Goal: Transaction & Acquisition: Purchase product/service

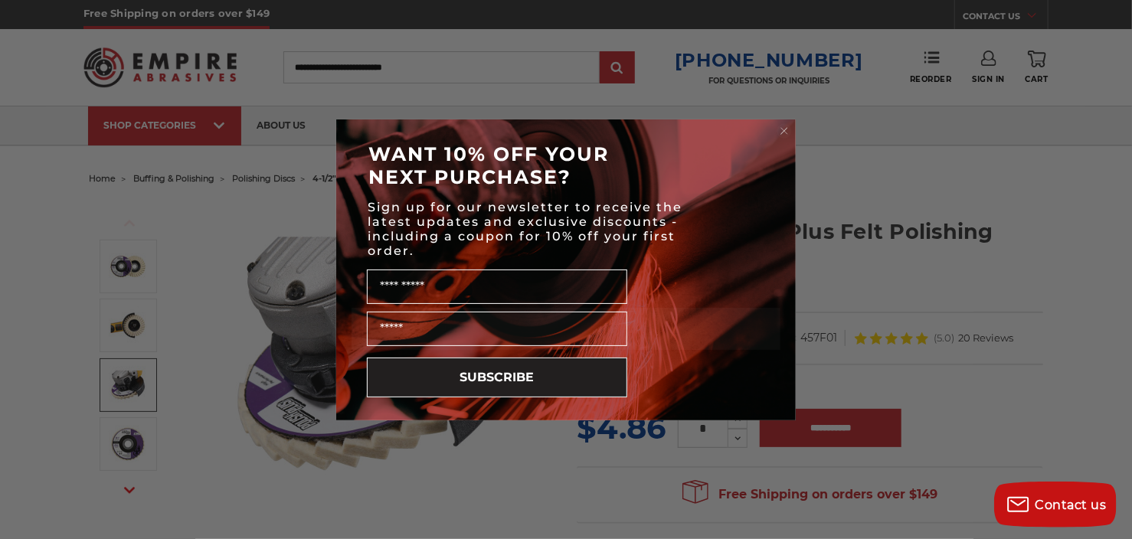
click at [785, 128] on circle "Close dialog" at bounding box center [785, 130] width 15 height 15
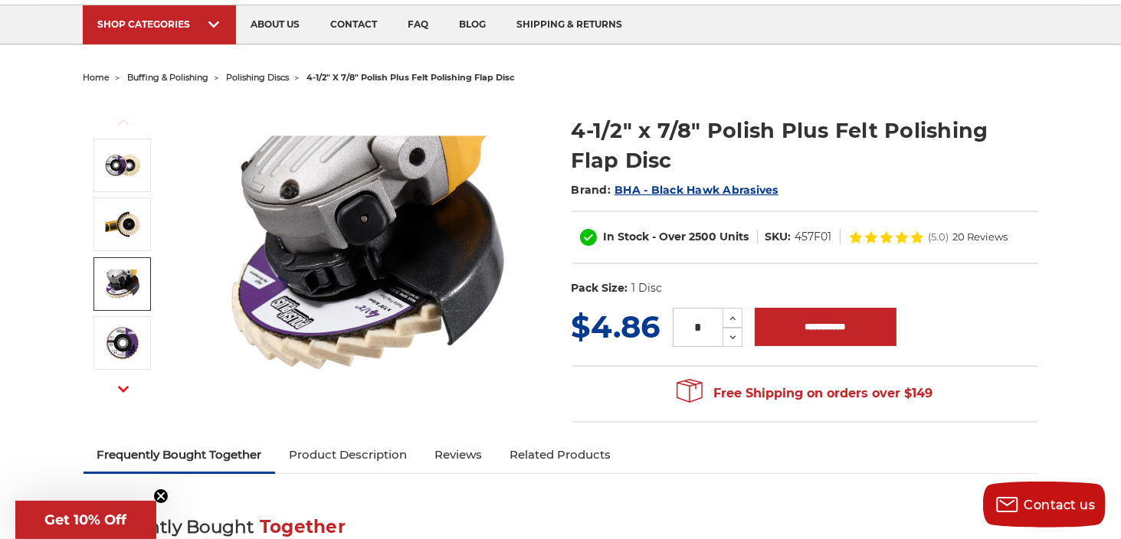
scroll to position [140, 0]
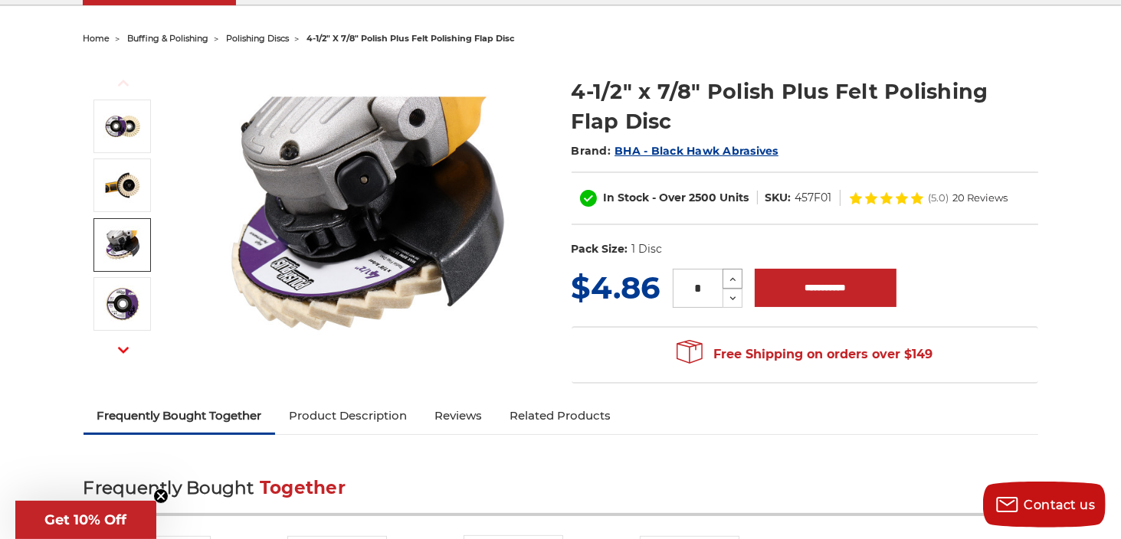
click at [731, 273] on icon at bounding box center [732, 280] width 11 height 14
type input "*"
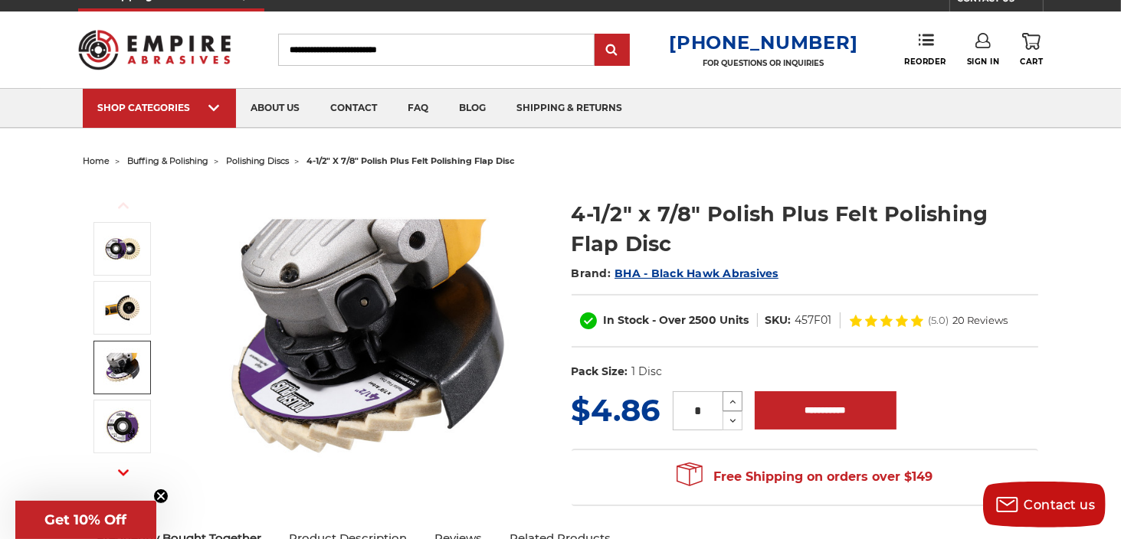
scroll to position [0, 0]
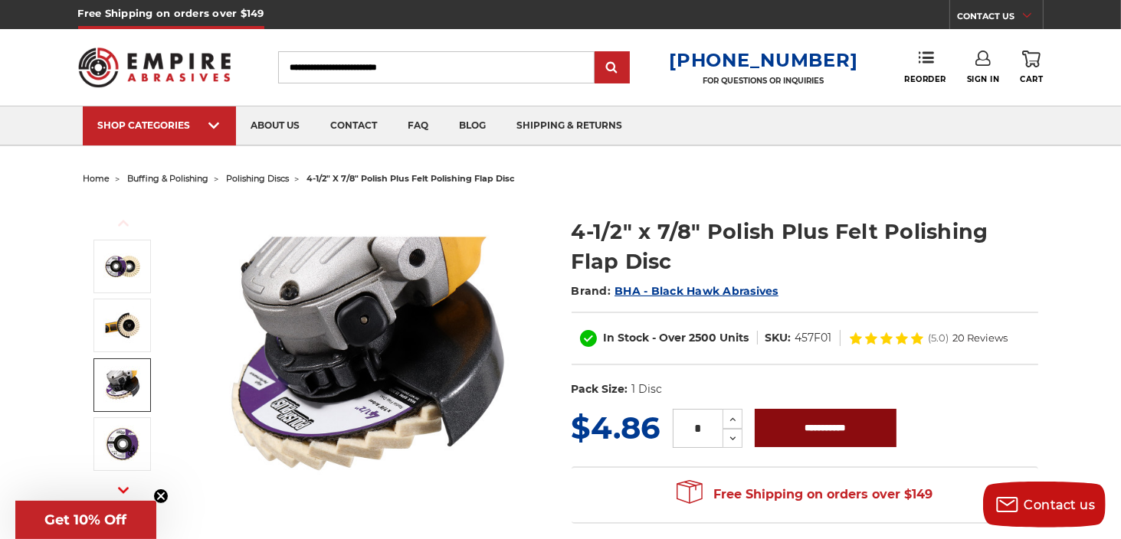
click at [815, 427] on input "**********" at bounding box center [826, 428] width 142 height 38
type input "**********"
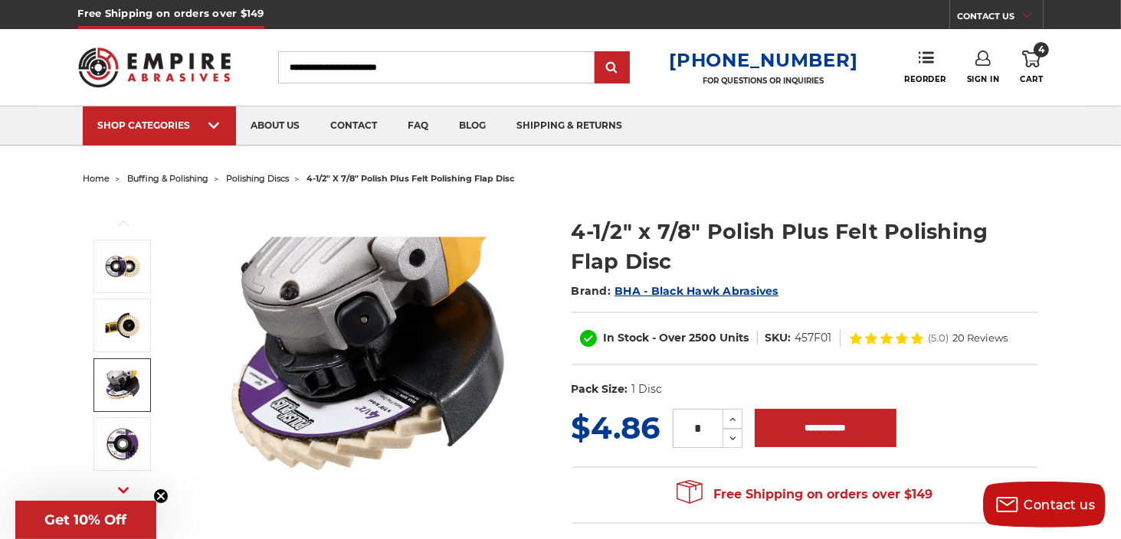
click at [169, 179] on span "buffing & polishing" at bounding box center [168, 178] width 81 height 11
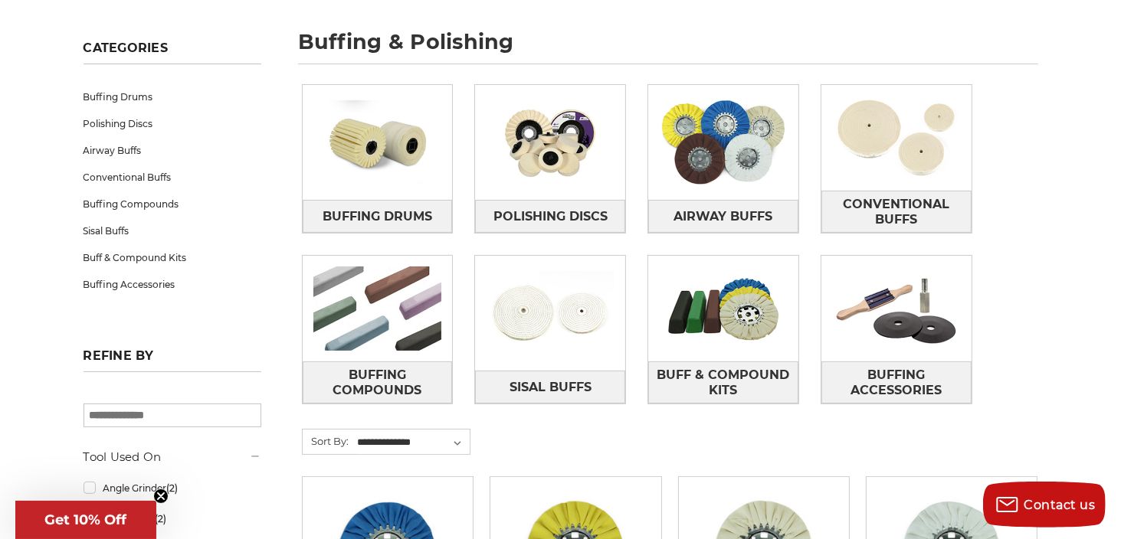
scroll to position [209, 0]
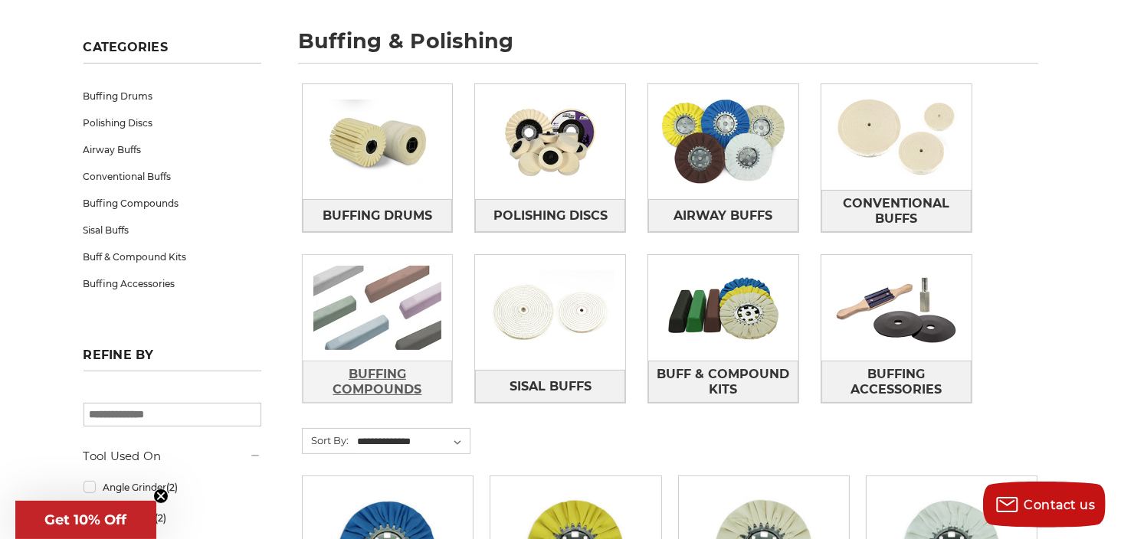
click at [375, 371] on span "Buffing Compounds" at bounding box center [377, 382] width 149 height 41
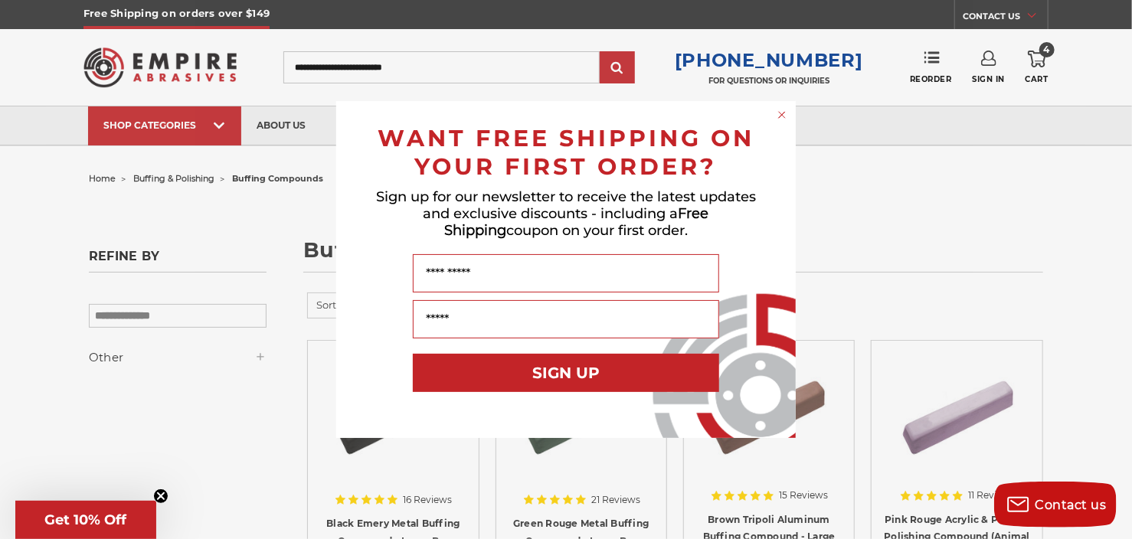
click at [100, 513] on span "Get 10% Off" at bounding box center [86, 520] width 82 height 17
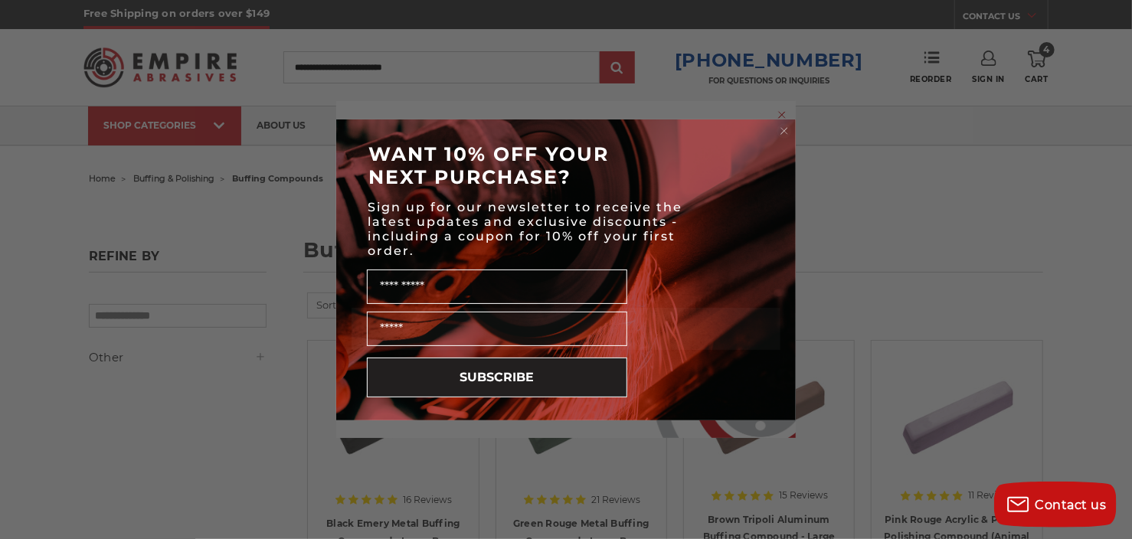
click at [783, 131] on icon "Close dialog" at bounding box center [784, 131] width 6 height 6
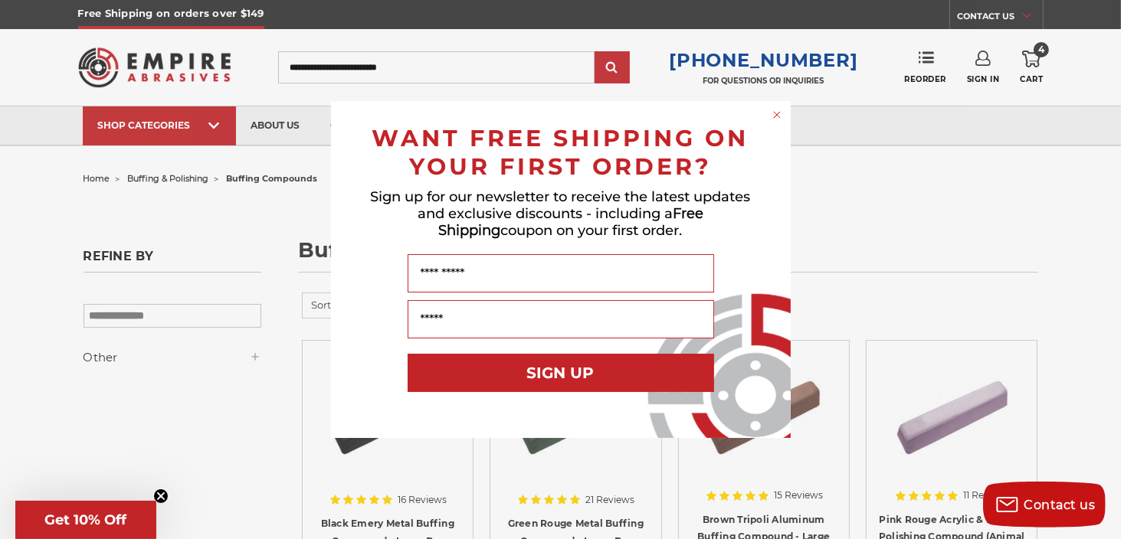
click at [780, 116] on circle "Close dialog" at bounding box center [776, 115] width 15 height 15
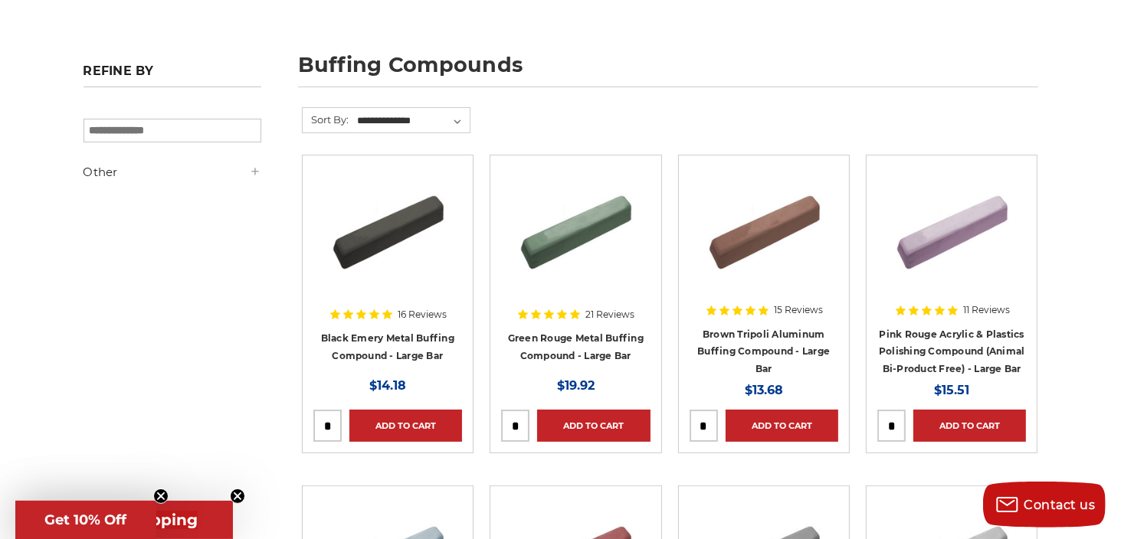
scroll to position [201, 0]
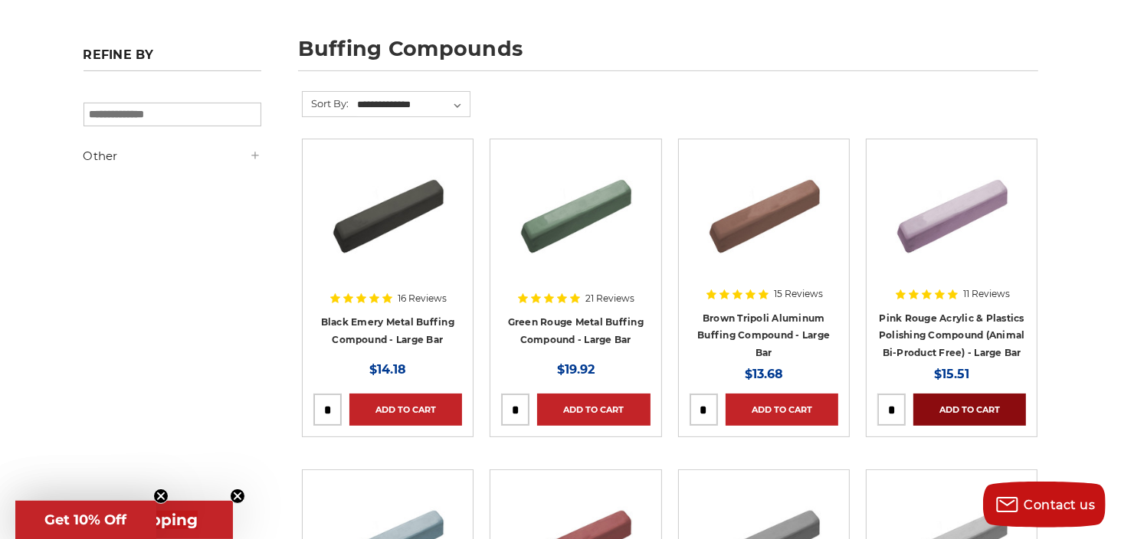
click at [953, 403] on link "Add to Cart" at bounding box center [969, 410] width 113 height 32
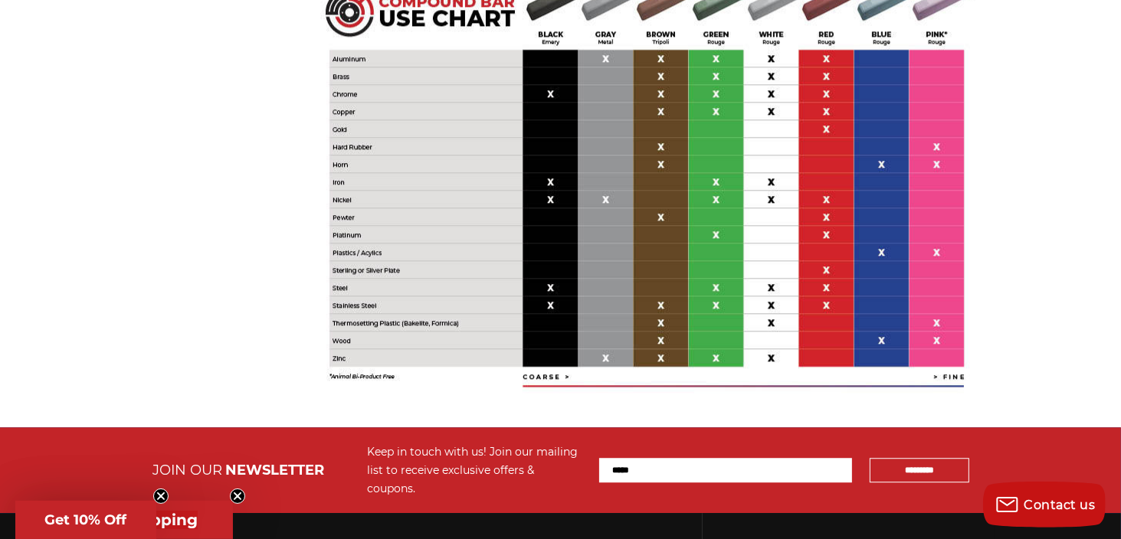
scroll to position [3802, 0]
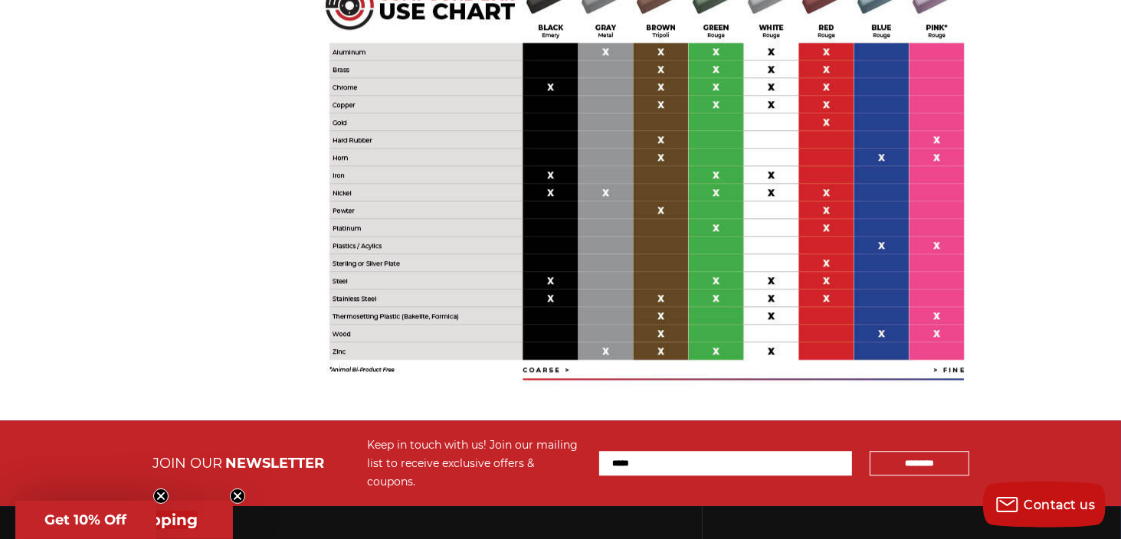
click at [588, 266] on img at bounding box center [647, 175] width 690 height 460
